Goal: Task Accomplishment & Management: Use online tool/utility

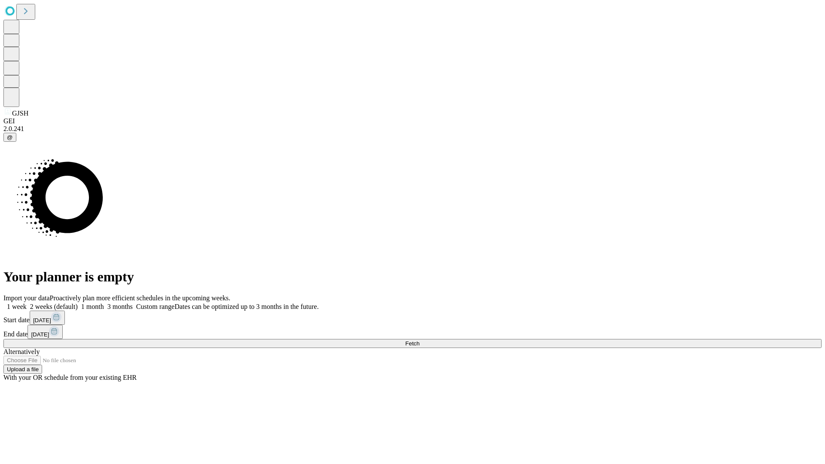
click at [419, 340] on span "Fetch" at bounding box center [412, 343] width 14 height 6
